Goal: Communication & Community: Answer question/provide support

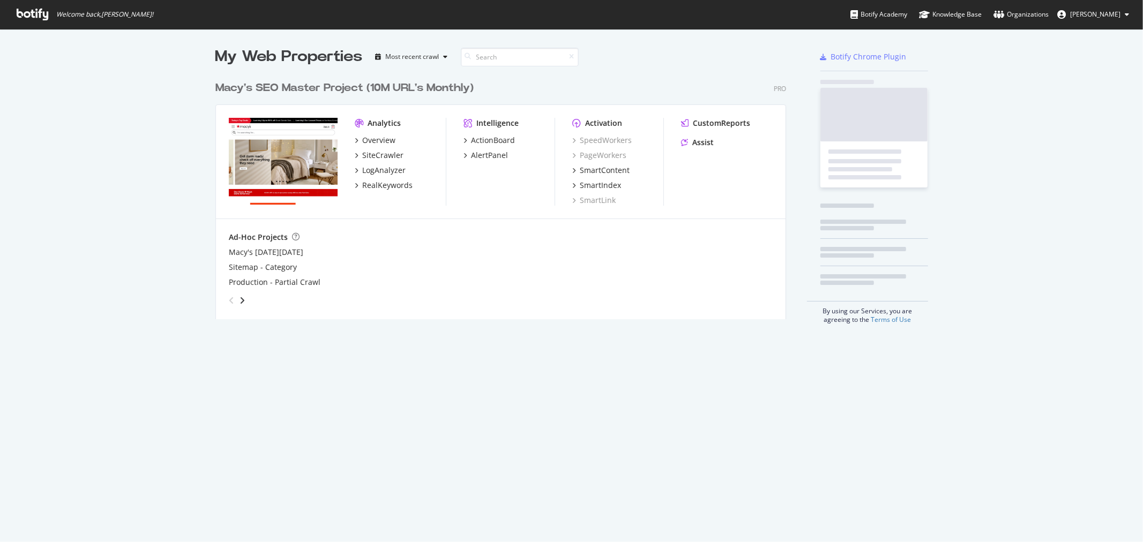
scroll to position [533, 1125]
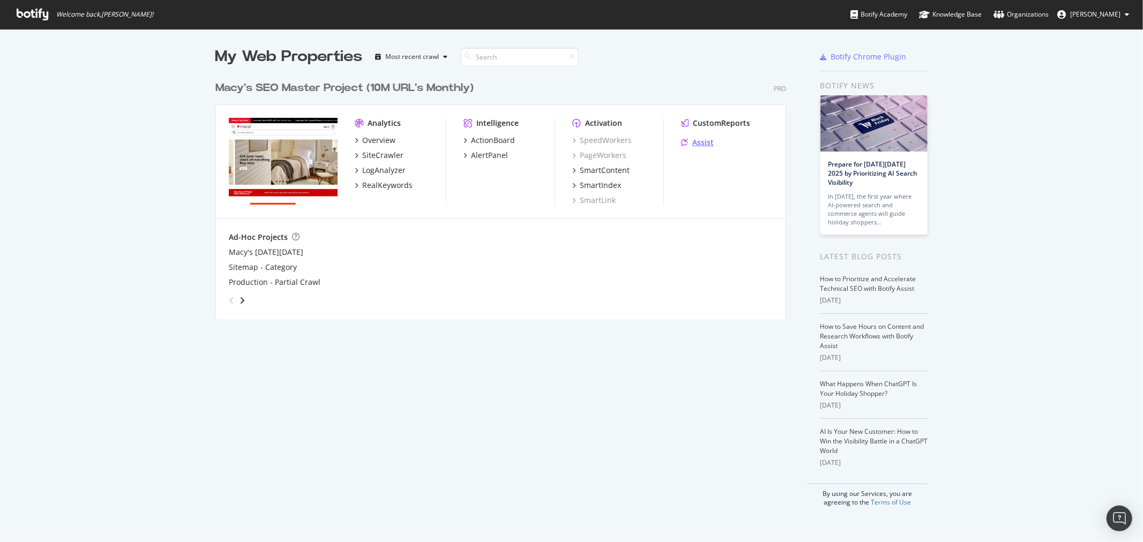
click at [692, 140] on div "Assist" at bounding box center [702, 142] width 21 height 11
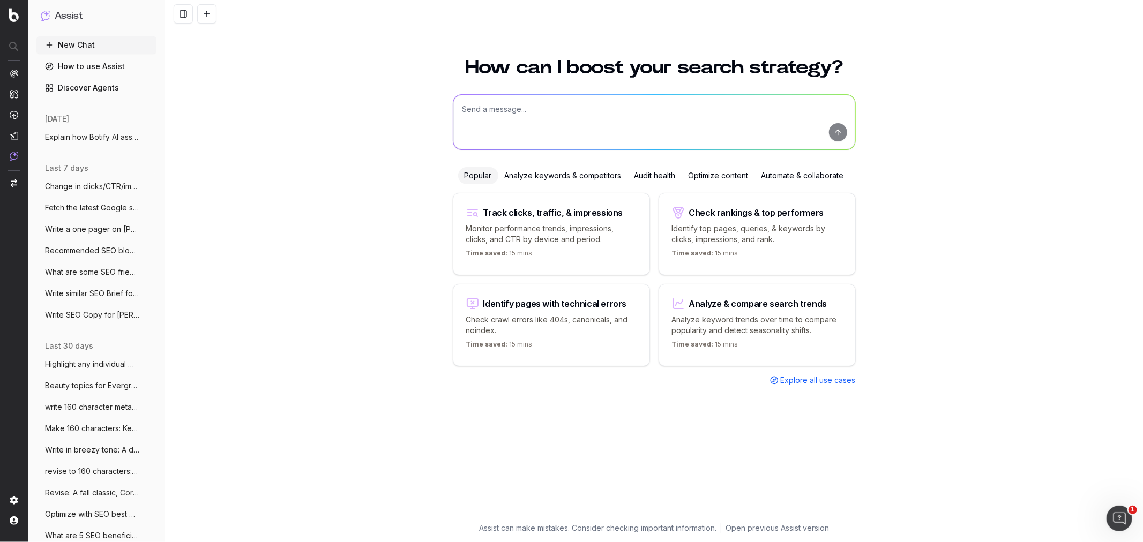
click at [86, 313] on span "Write SEO Copy for [PERSON_NAME]: https://" at bounding box center [92, 315] width 94 height 11
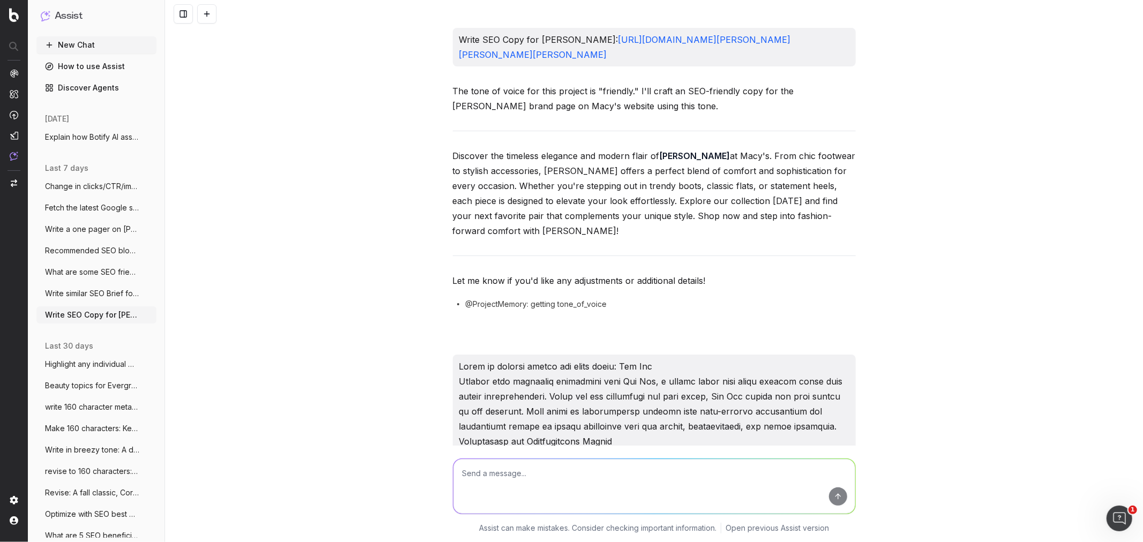
scroll to position [7363, 0]
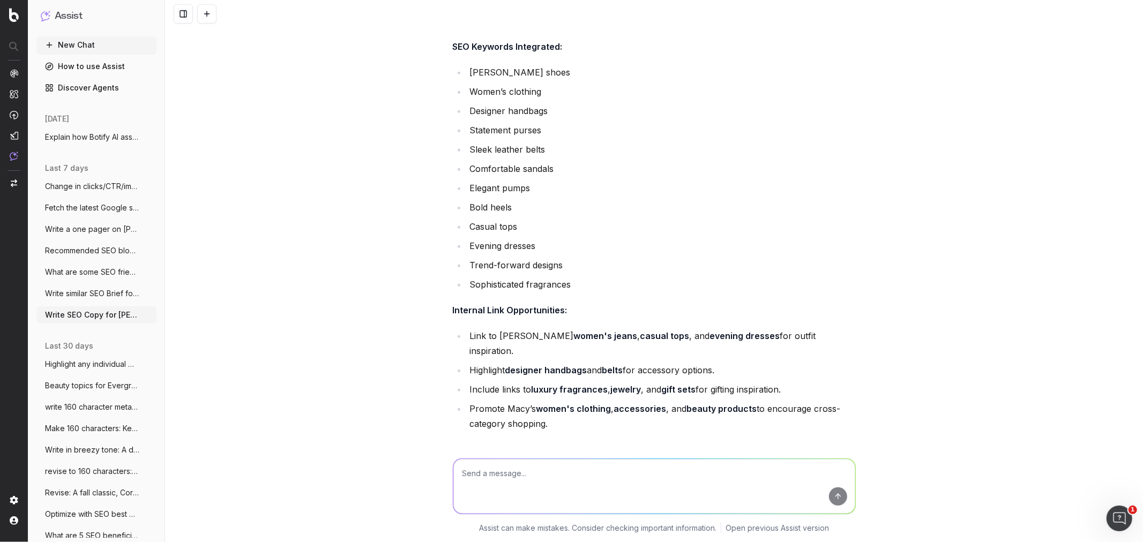
click at [83, 295] on span "Write similar SEO Brief for SEO Briefs:" at bounding box center [92, 293] width 94 height 11
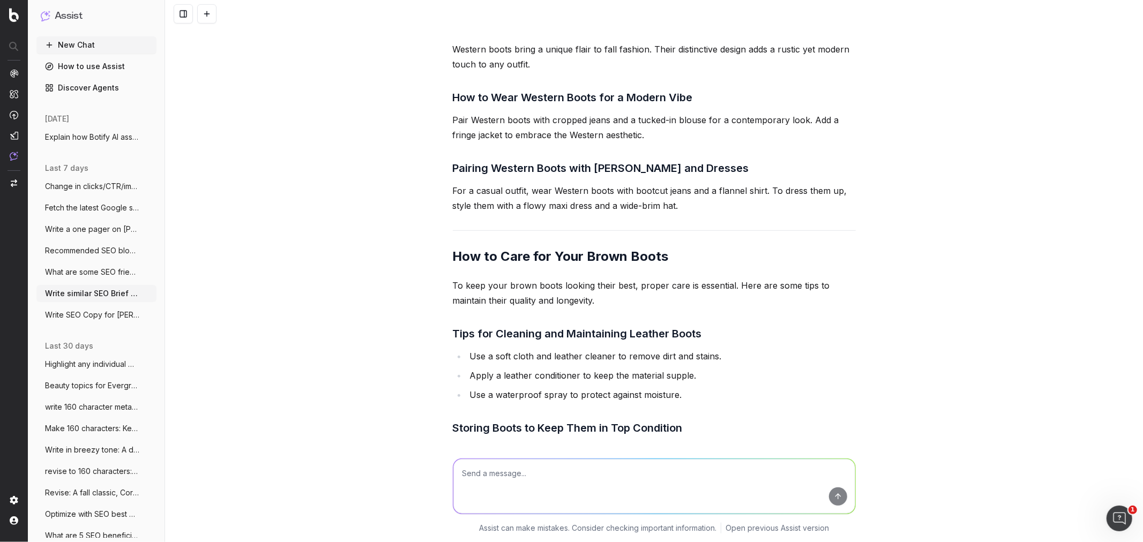
click at [497, 495] on textarea at bounding box center [654, 486] width 402 height 55
drag, startPoint x: 522, startPoint y: 475, endPoint x: 511, endPoint y: 477, distance: 11.9
click at [510, 477] on textarea "Write SEO Bried" at bounding box center [654, 486] width 402 height 55
paste textarea "SEO Copy Block Removal_2025 Category Pages"
click at [538, 476] on textarea "Write SEO Brief for" at bounding box center [654, 486] width 402 height 55
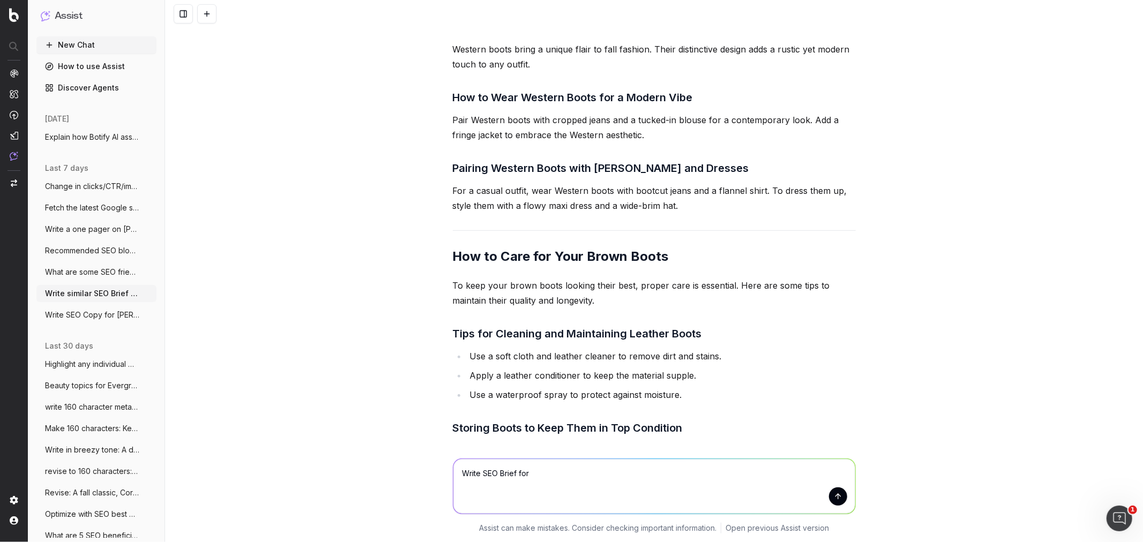
paste textarea "Spook-tacular Kids' Halloween Costume"
type textarea "Write SEO Brief for Spook-tacular Kids' Halloween Costume"
click at [832, 496] on button "submit" at bounding box center [838, 497] width 18 height 18
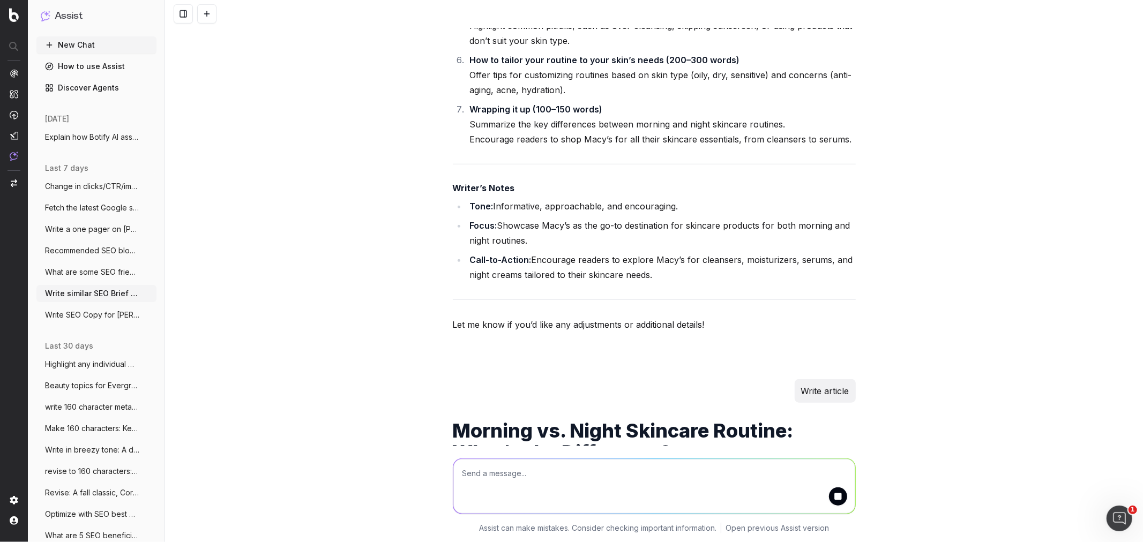
scroll to position [120395, 0]
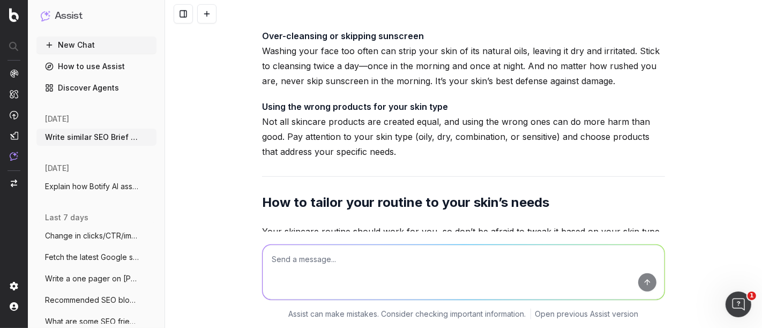
scroll to position [120580, 0]
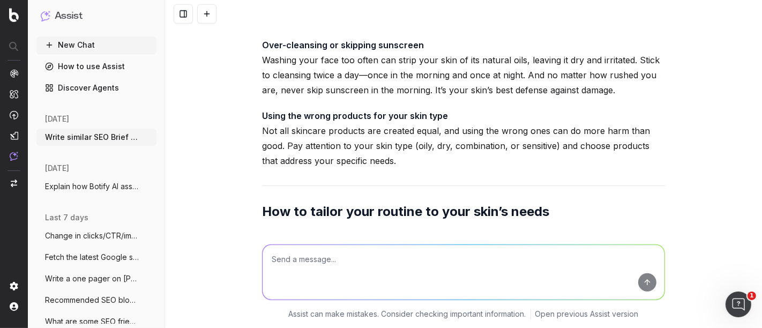
drag, startPoint x: 312, startPoint y: 128, endPoint x: 422, endPoint y: 174, distance: 119.1
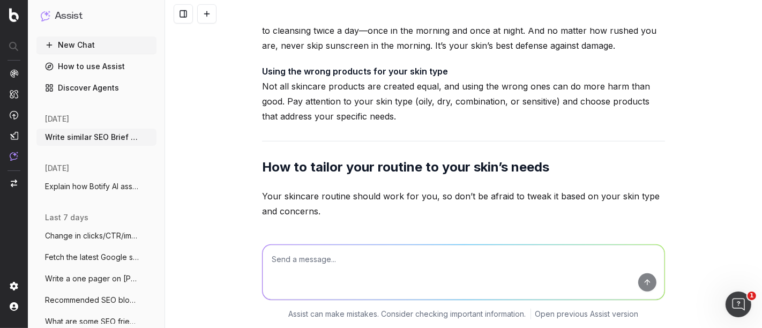
scroll to position [120639, 0]
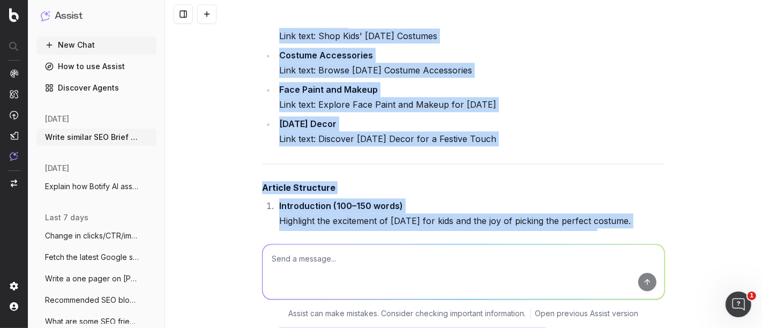
scroll to position [122366, 0]
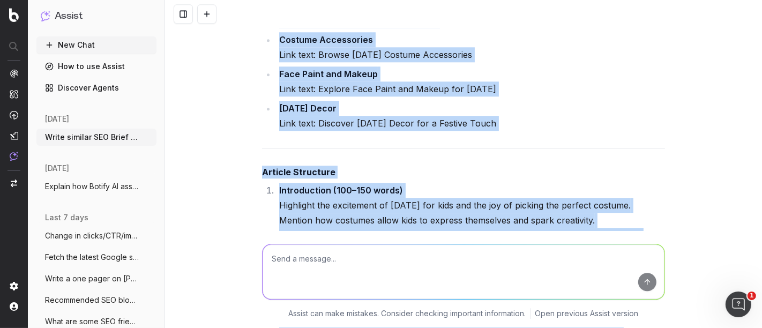
drag, startPoint x: 257, startPoint y: 118, endPoint x: 566, endPoint y: 129, distance: 308.8
copy div "Meta Title Spook-tacular Kids' Halloween Costume Ideas Meta Description Find th…"
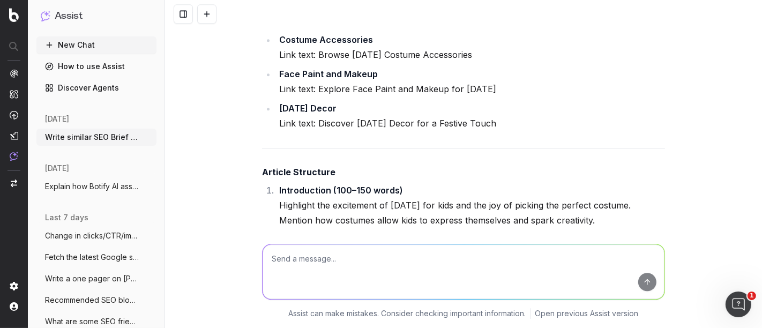
click at [297, 273] on textarea at bounding box center [464, 272] width 402 height 55
type textarea "Write article"
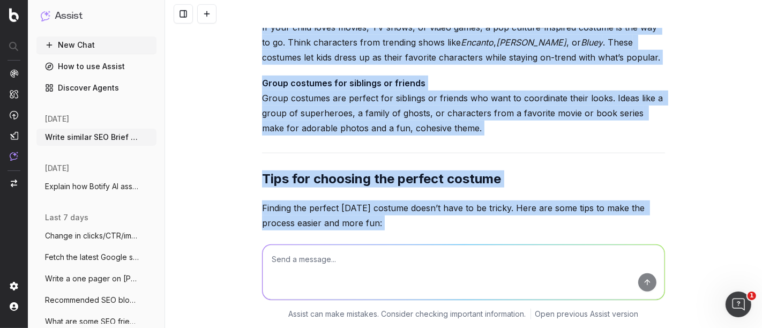
scroll to position [124091, 0]
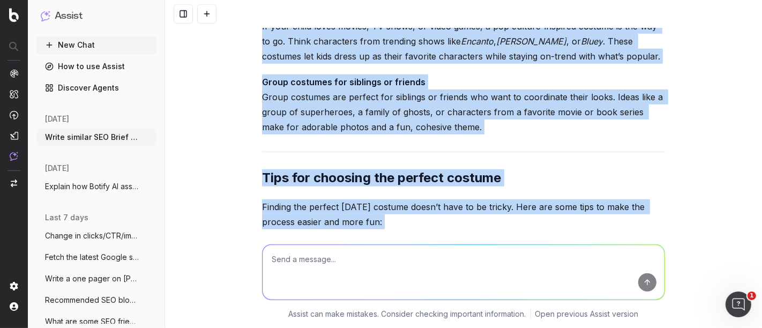
drag, startPoint x: 259, startPoint y: 80, endPoint x: 468, endPoint y: 181, distance: 231.7
copy div "Spook-tacular Kids' Halloween Costume Ideas Halloween is one of the most exciti…"
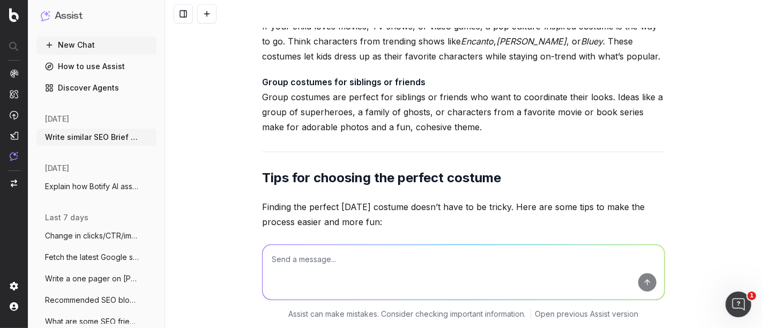
click at [324, 260] on textarea at bounding box center [464, 272] width 402 height 55
click at [268, 252] on textarea "Write in a friendly" at bounding box center [464, 272] width 402 height 55
click at [372, 260] on textarea "Expand and write in a friendly" at bounding box center [464, 272] width 402 height 55
type textarea "Expand and write in a friendly, breezy tone"
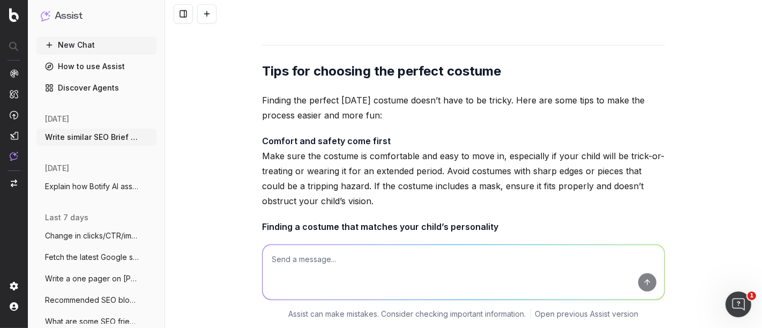
scroll to position [124171, 0]
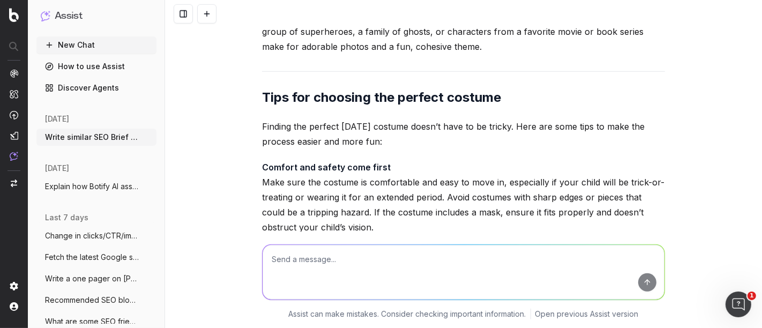
drag, startPoint x: 453, startPoint y: 177, endPoint x: 244, endPoint y: 197, distance: 209.9
copy div "Spook-tacular Kids' Halloween Costume Ideas Halloween is one of the most magica…"
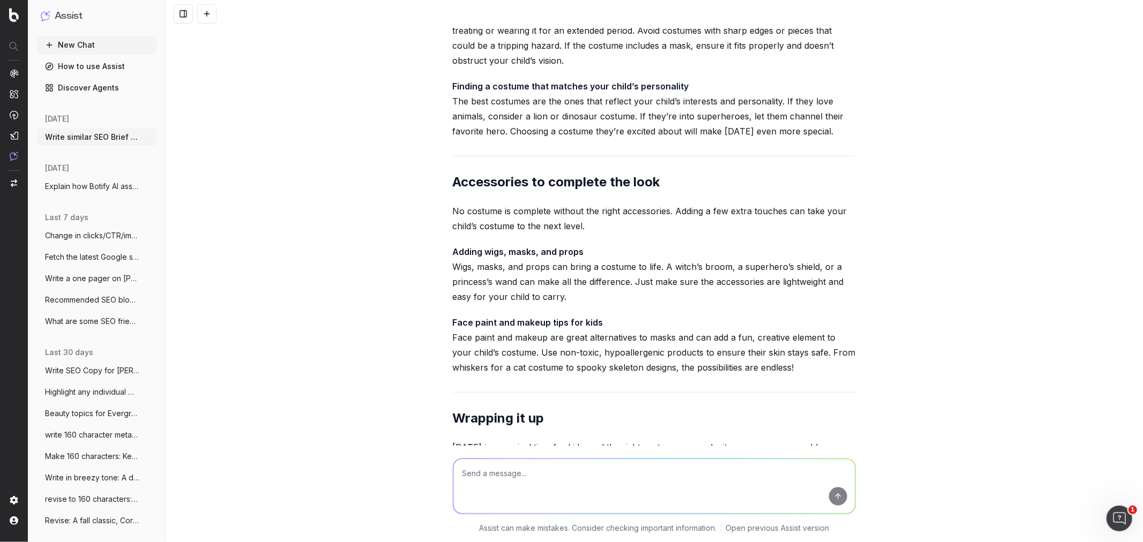
scroll to position [124350, 0]
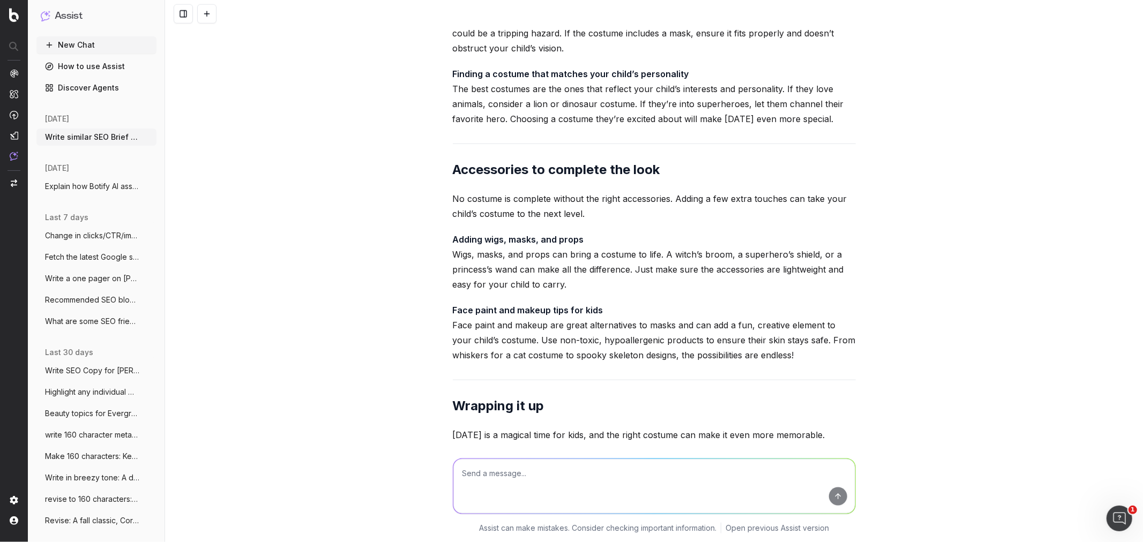
drag, startPoint x: 558, startPoint y: 290, endPoint x: 444, endPoint y: 204, distance: 143.1
copy div "Halloween is one of the most magical times of the year for kids. It’s the day t…"
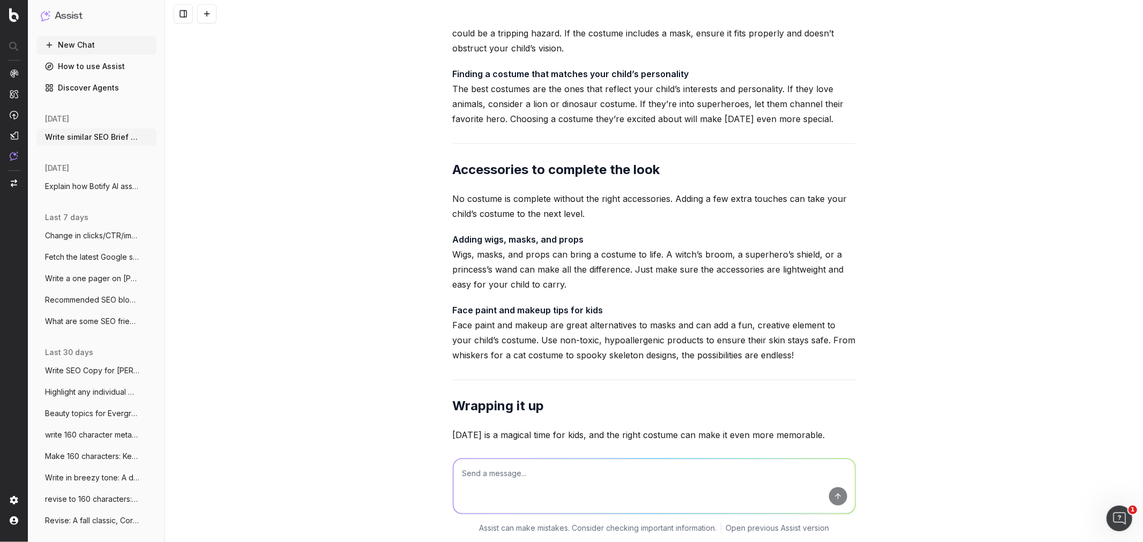
drag, startPoint x: 446, startPoint y: 276, endPoint x: 557, endPoint y: 298, distance: 113.0
copy p "From classic witches and superheroes to creative DIY ideas, there’s no shortage…"
click at [468, 327] on textarea at bounding box center [654, 486] width 402 height 55
paste textarea "Some costumes never go out of style, and for good reason—they’re timeless, fun,…"
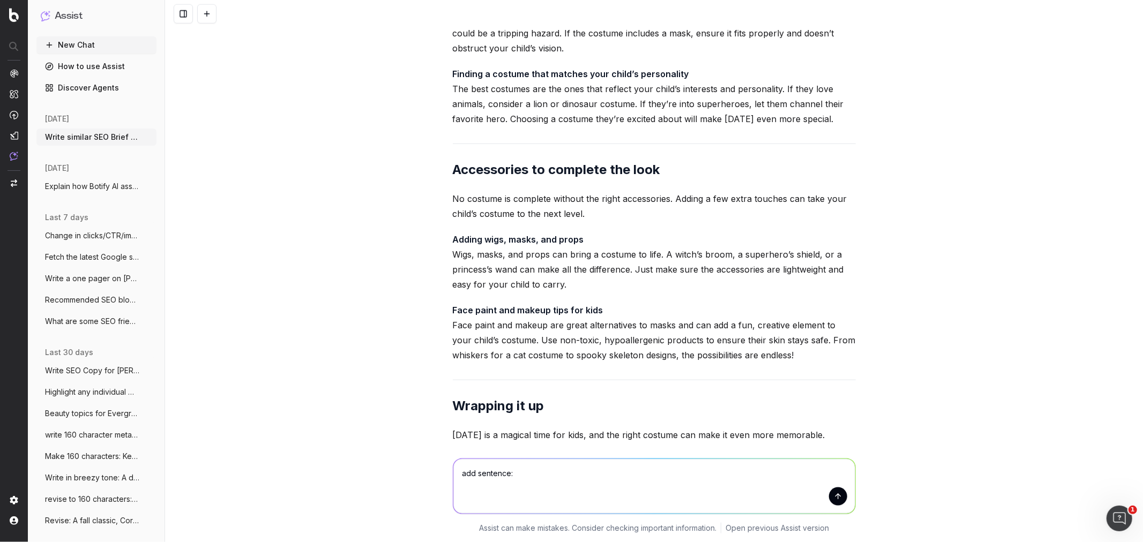
type textarea "add sentence: Some costumes never go out of style, and for good reason—they’re …"
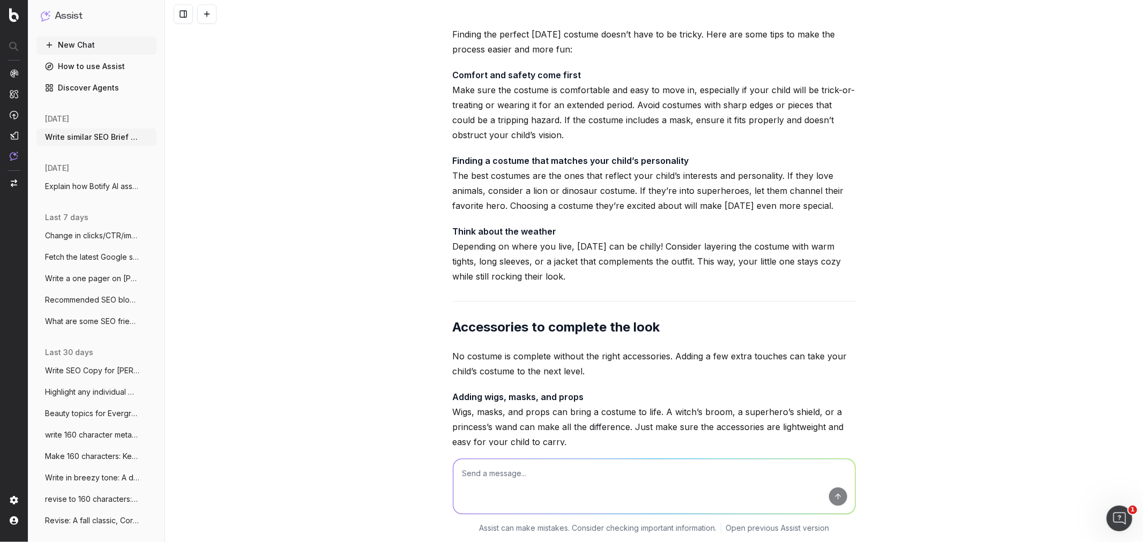
scroll to position [126081, 0]
